Goal: Check status: Check status

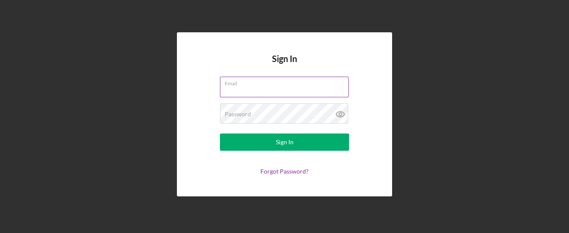
click at [235, 78] on div "Email" at bounding box center [284, 88] width 129 height 22
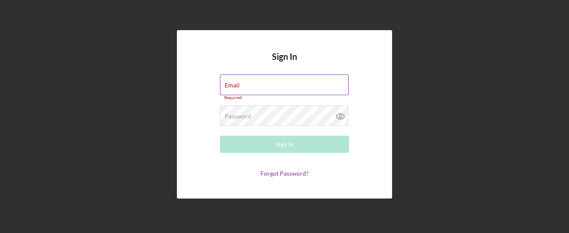
click at [259, 82] on div "Email Required" at bounding box center [284, 87] width 129 height 26
type input "[EMAIL_ADDRESS][DOMAIN_NAME]"
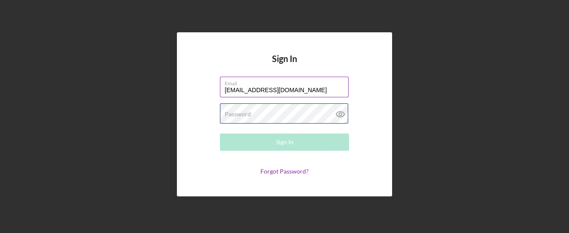
click at [251, 109] on div "Password Required" at bounding box center [284, 114] width 129 height 22
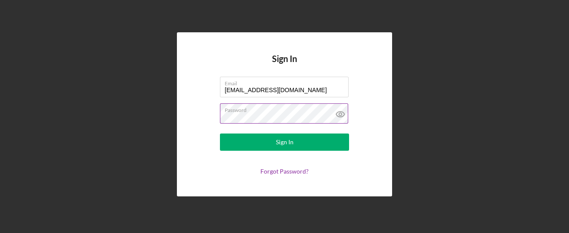
click at [220, 133] on button "Sign In" at bounding box center [284, 141] width 129 height 17
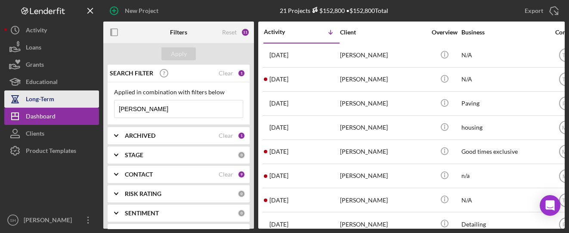
drag, startPoint x: 158, startPoint y: 106, endPoint x: 60, endPoint y: 95, distance: 98.7
click at [60, 95] on div "New Project 21 Projects $152,800 • $152,800 Total [PERSON_NAME] Export Icon/Exp…" at bounding box center [284, 114] width 560 height 229
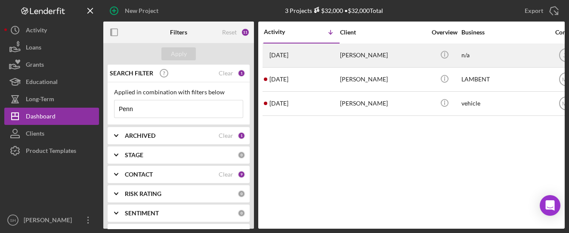
type input "Penn"
click at [383, 61] on div "[PERSON_NAME]" at bounding box center [383, 55] width 86 height 23
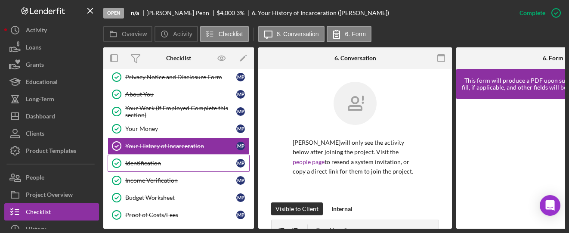
scroll to position [42, 0]
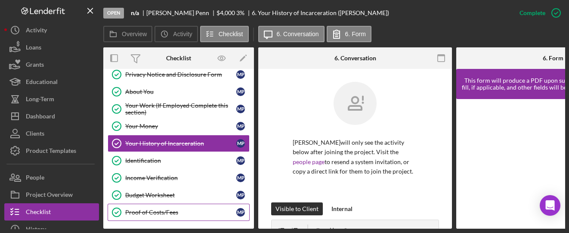
click at [153, 211] on div "Proof of Costs/Fees" at bounding box center [180, 212] width 111 height 7
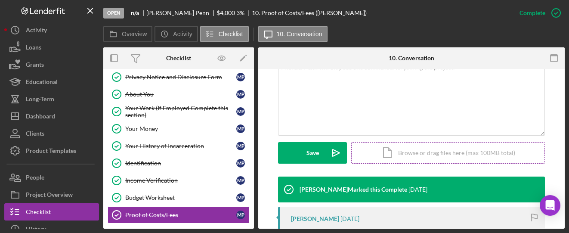
scroll to position [287, 0]
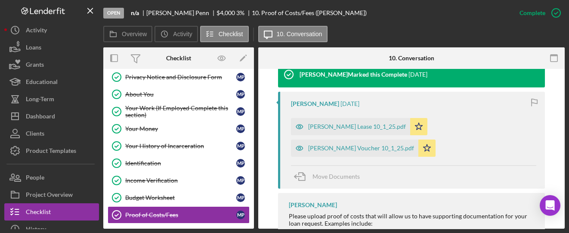
click at [332, 97] on div "[PERSON_NAME] [DATE] [PERSON_NAME] Lease 10_1_25.pdf Icon/Star [PERSON_NAME] Vo…" at bounding box center [411, 140] width 267 height 97
click at [337, 114] on div "[PERSON_NAME] Lease 10_1_25.pdf Icon/Star" at bounding box center [361, 125] width 141 height 22
click at [333, 123] on div "[PERSON_NAME] Lease 10_1_25.pdf" at bounding box center [357, 126] width 98 height 7
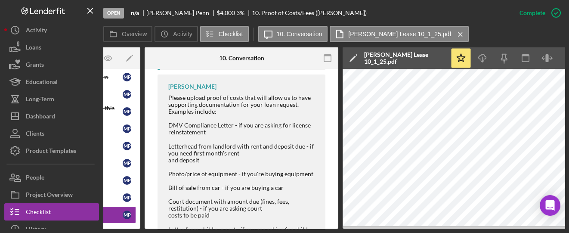
scroll to position [421, 0]
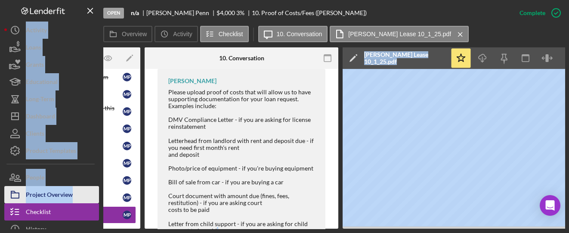
drag, startPoint x: 218, startPoint y: 229, endPoint x: 94, endPoint y: 190, distance: 129.9
click at [94, 190] on div "Open n/a [PERSON_NAME] $4,000 $4,000 3 % 10. Proof of Costs/Fees ([PERSON_NAME]…" at bounding box center [284, 116] width 569 height 233
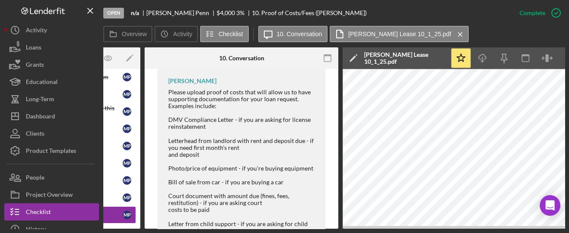
click at [184, 157] on div "Please upload proof of costs that will allow us to have supporting documentatio…" at bounding box center [242, 213] width 149 height 249
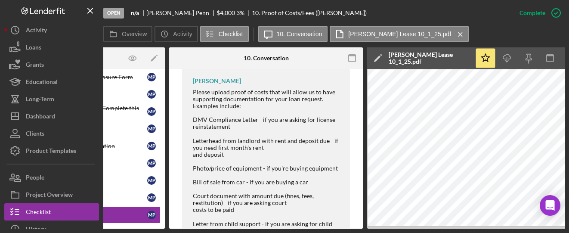
scroll to position [0, 95]
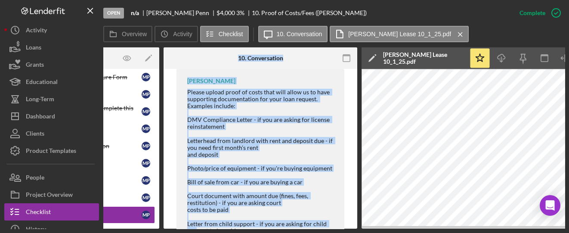
drag, startPoint x: 195, startPoint y: 229, endPoint x: 137, endPoint y: 220, distance: 58.4
click at [137, 220] on div "Open n/a [PERSON_NAME] $4,000 $4,000 3 % 10. Proof of Costs/Fees ([PERSON_NAME]…" at bounding box center [284, 116] width 569 height 233
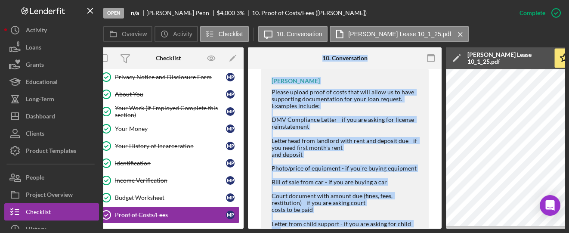
scroll to position [0, 0]
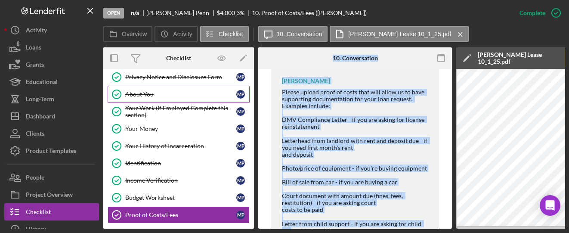
click at [144, 91] on div "About You" at bounding box center [180, 94] width 111 height 7
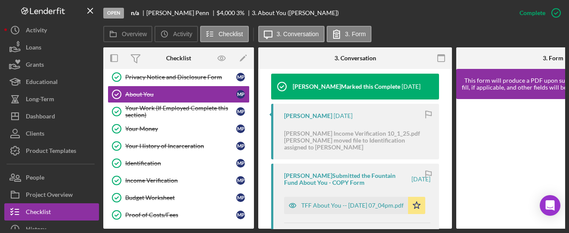
scroll to position [287, 0]
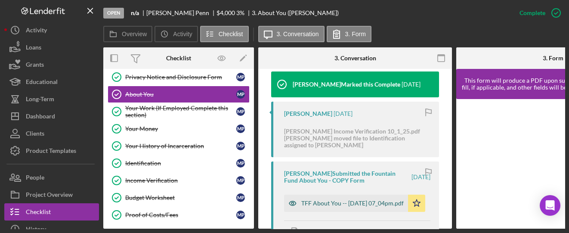
click at [313, 201] on div "TFF About You -- [DATE] 07_04pm.pdf" at bounding box center [352, 203] width 102 height 7
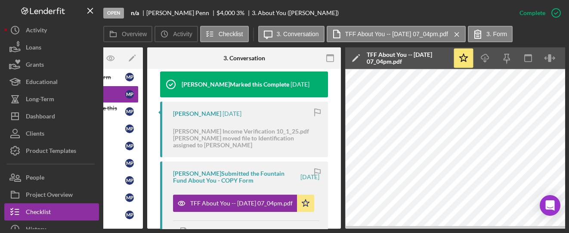
scroll to position [0, 221]
